Goal: Transaction & Acquisition: Purchase product/service

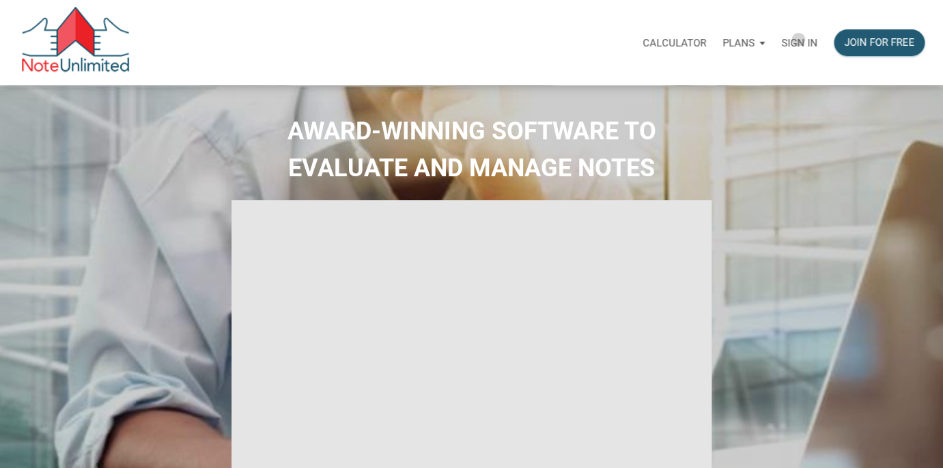
click at [798, 40] on p "Sign in" at bounding box center [799, 43] width 36 height 12
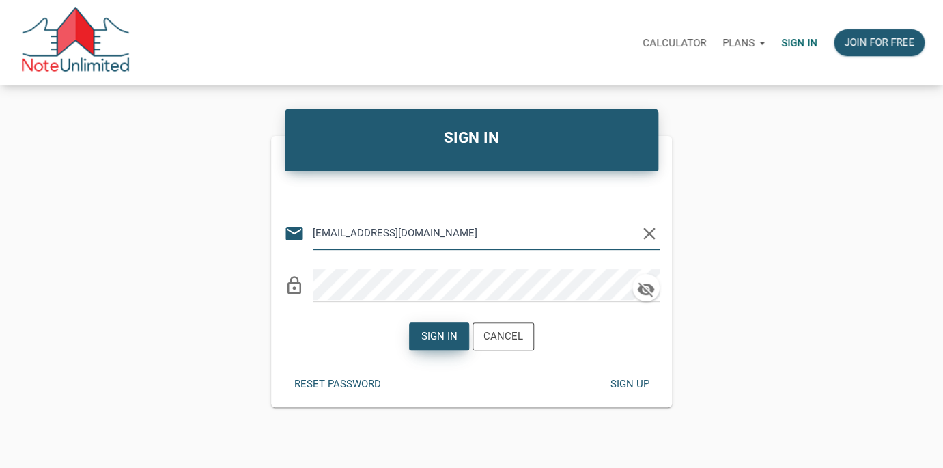
type input "[EMAIL_ADDRESS][DOMAIN_NAME]"
click at [436, 333] on div "Sign in" at bounding box center [439, 336] width 36 height 16
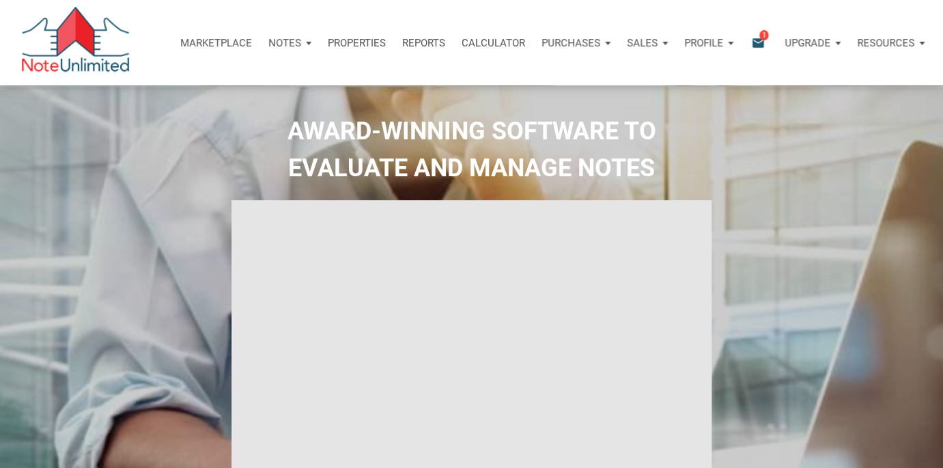
type input "Introduction to new features"
select select
click at [759, 46] on icon "email" at bounding box center [758, 43] width 16 height 16
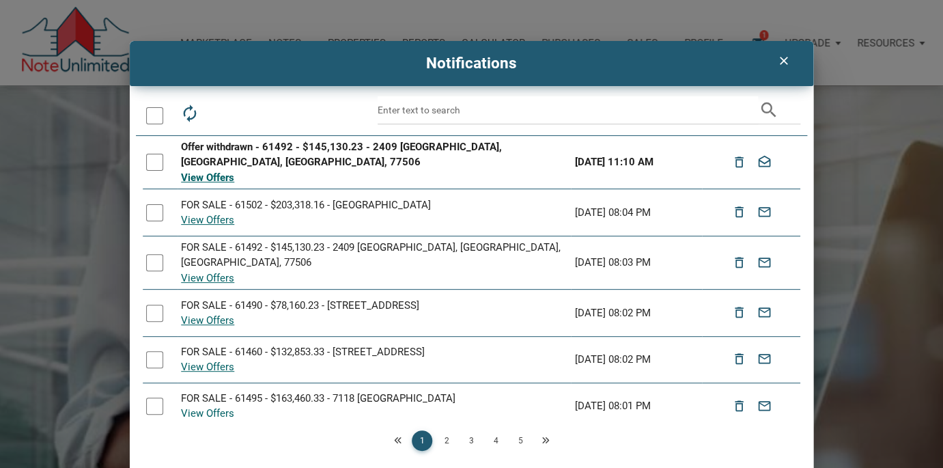
click at [158, 154] on div at bounding box center [154, 162] width 17 height 17
click at [249, 105] on icon "drafts" at bounding box center [250, 113] width 19 height 19
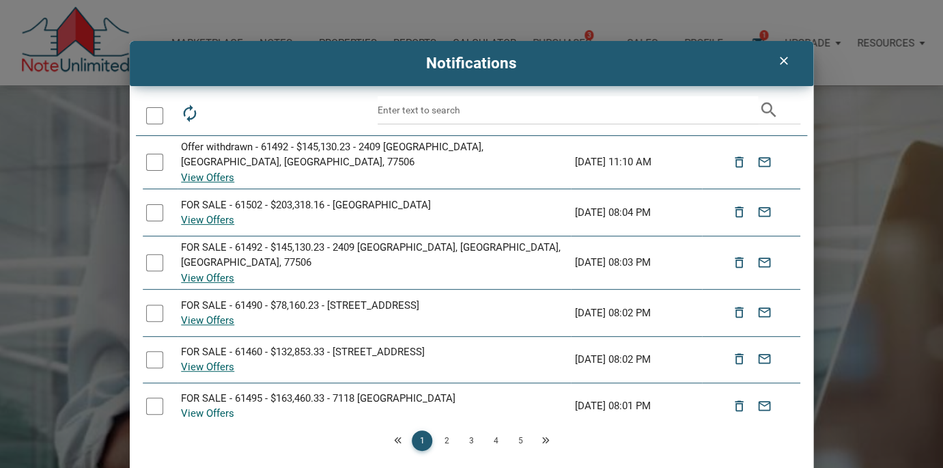
click at [781, 61] on icon "clear" at bounding box center [783, 61] width 16 height 14
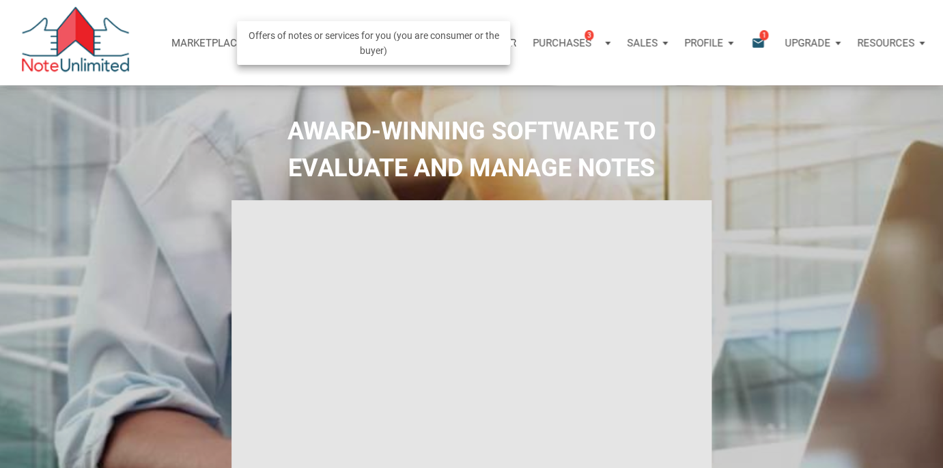
click at [562, 40] on p "Purchases" at bounding box center [562, 43] width 59 height 12
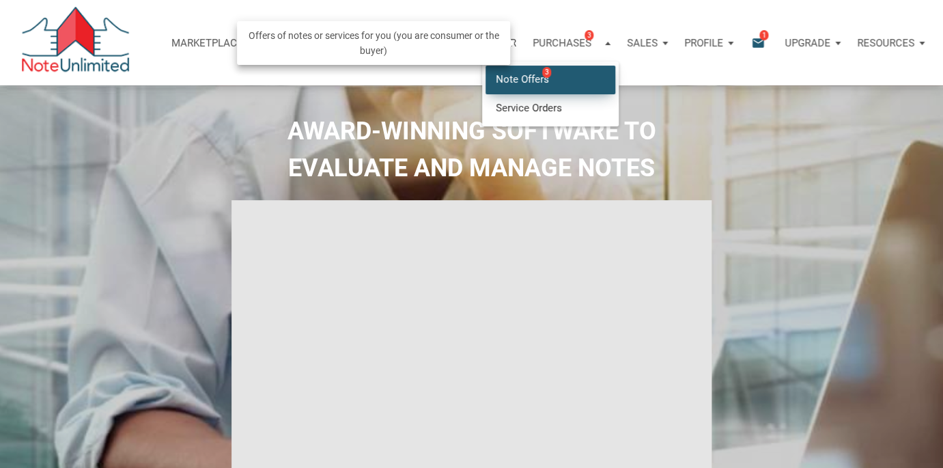
click at [526, 79] on link "Note Offers 3" at bounding box center [551, 80] width 130 height 28
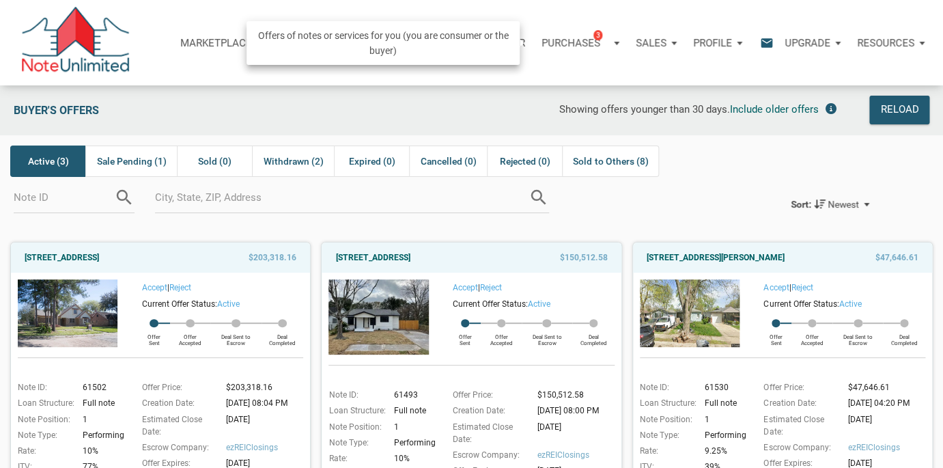
click at [591, 40] on p "Purchases" at bounding box center [571, 43] width 59 height 12
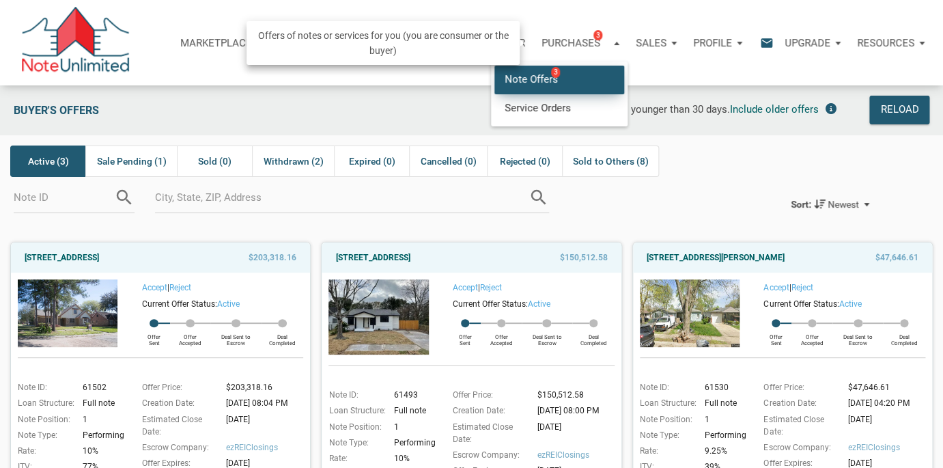
click at [534, 79] on link "Note Offers 3" at bounding box center [559, 80] width 130 height 28
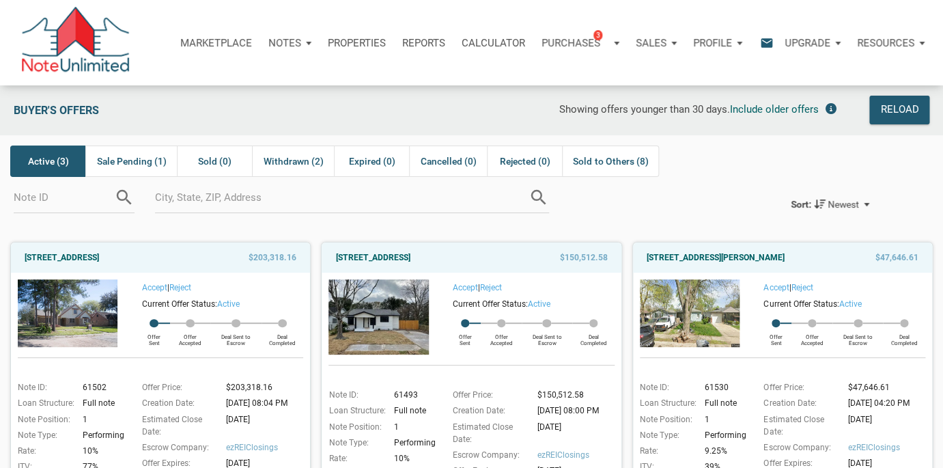
click at [216, 42] on p "Marketplace" at bounding box center [216, 43] width 72 height 12
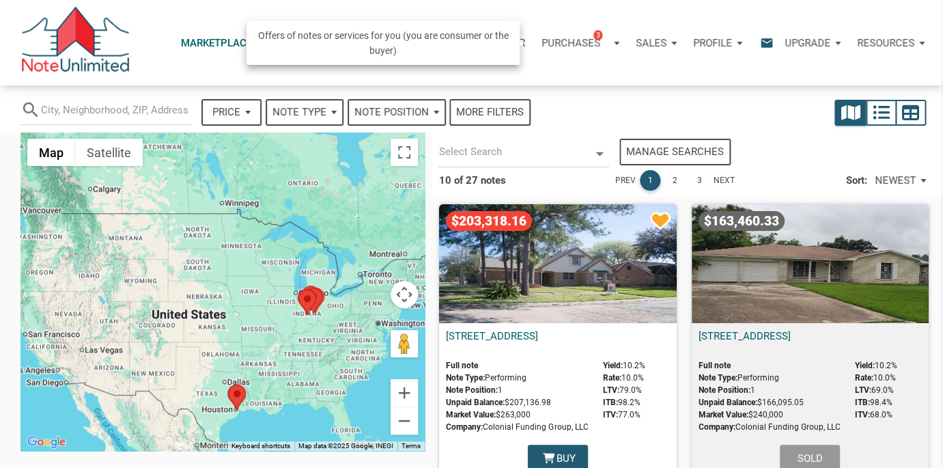
select select
